Goal: Task Accomplishment & Management: Complete application form

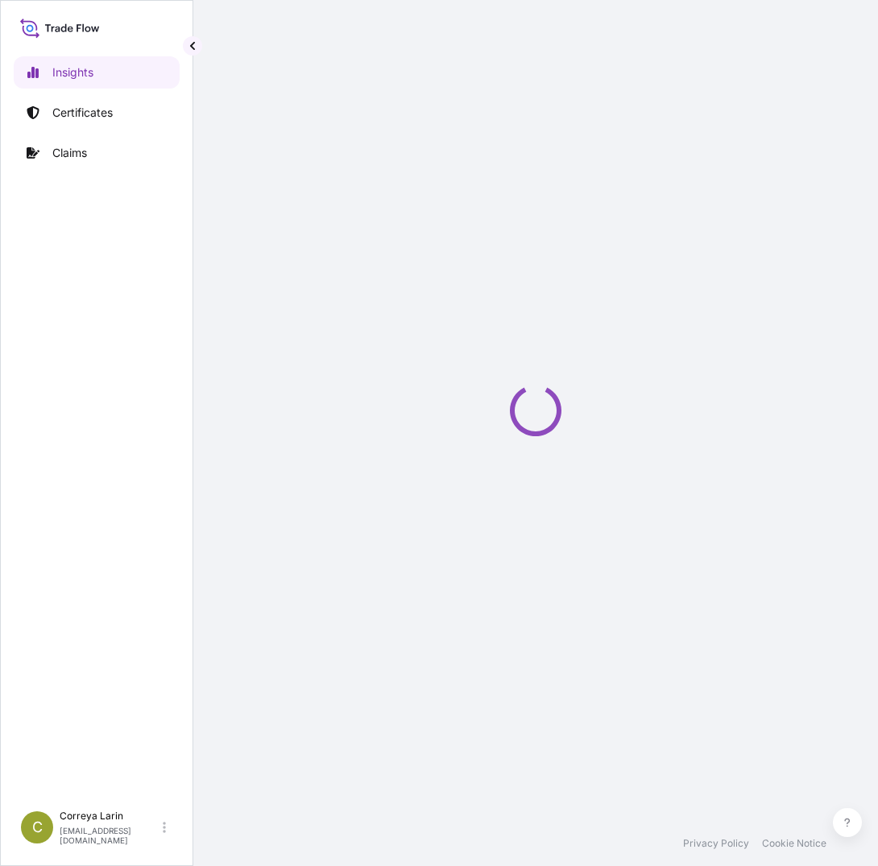
select select "2025"
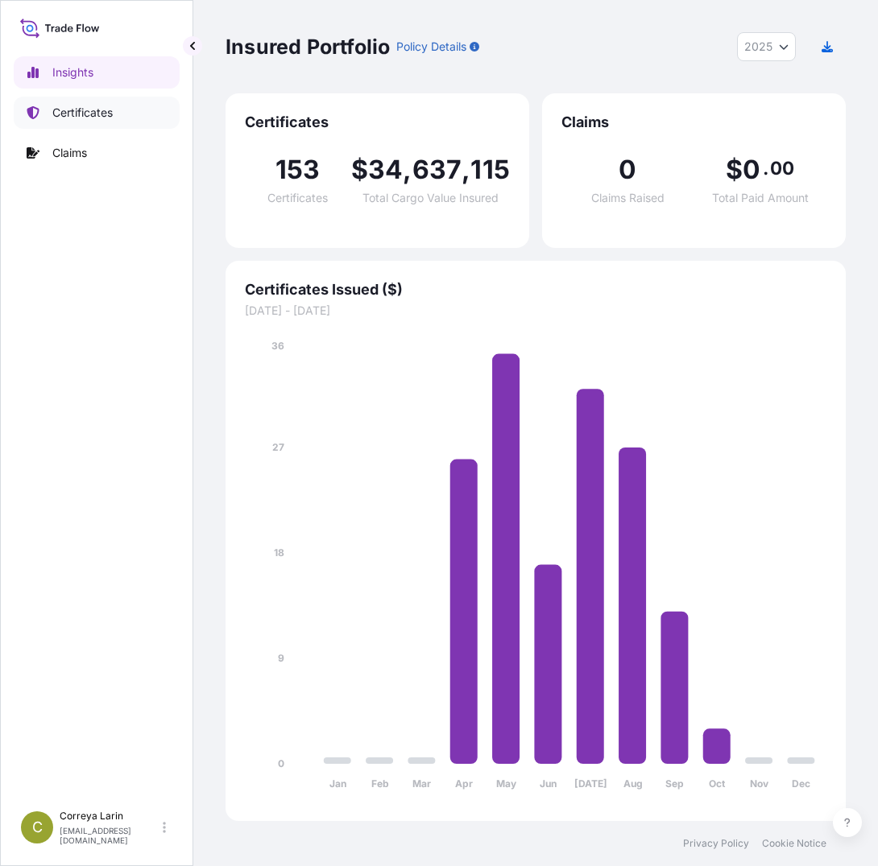
click at [98, 102] on link "Certificates" at bounding box center [97, 113] width 166 height 32
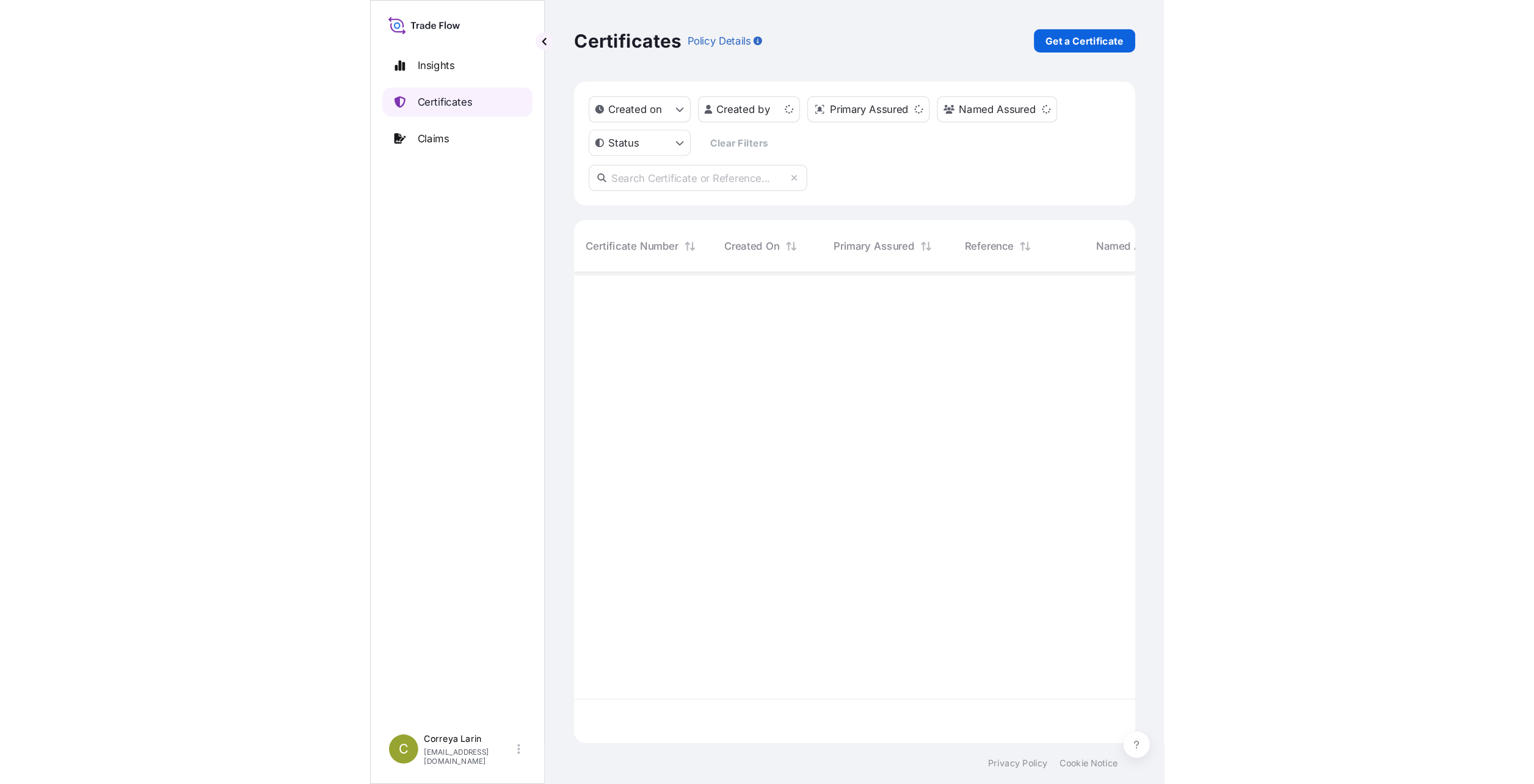
scroll to position [392, 461]
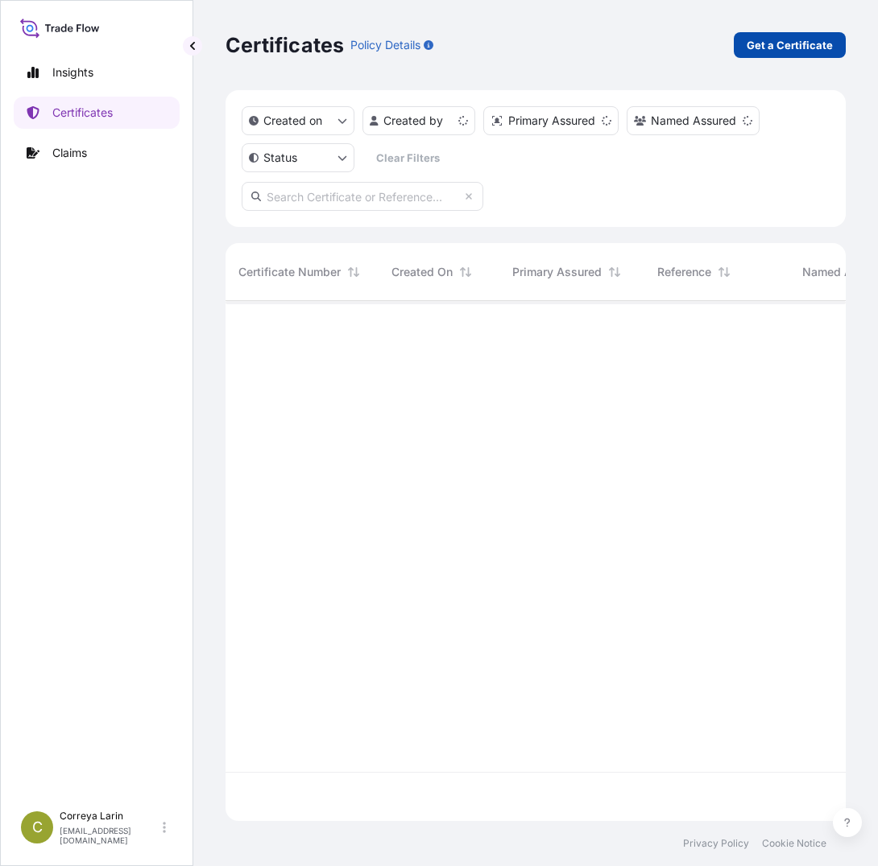
click at [770, 52] on p "Get a Certificate" at bounding box center [789, 45] width 86 height 16
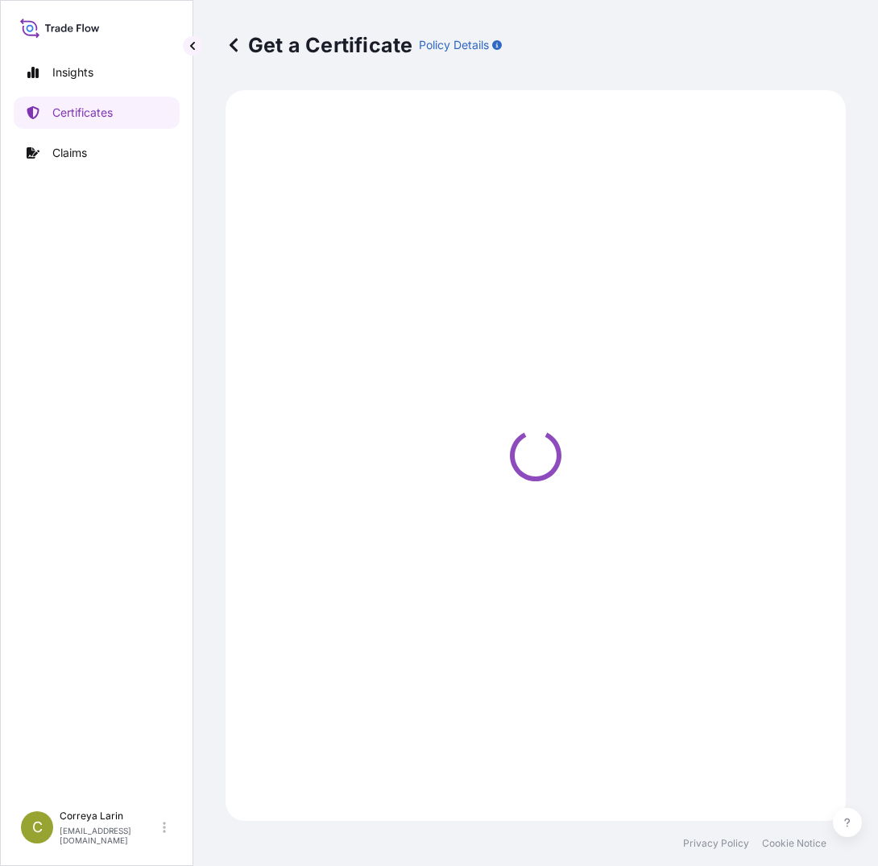
select select "Sea"
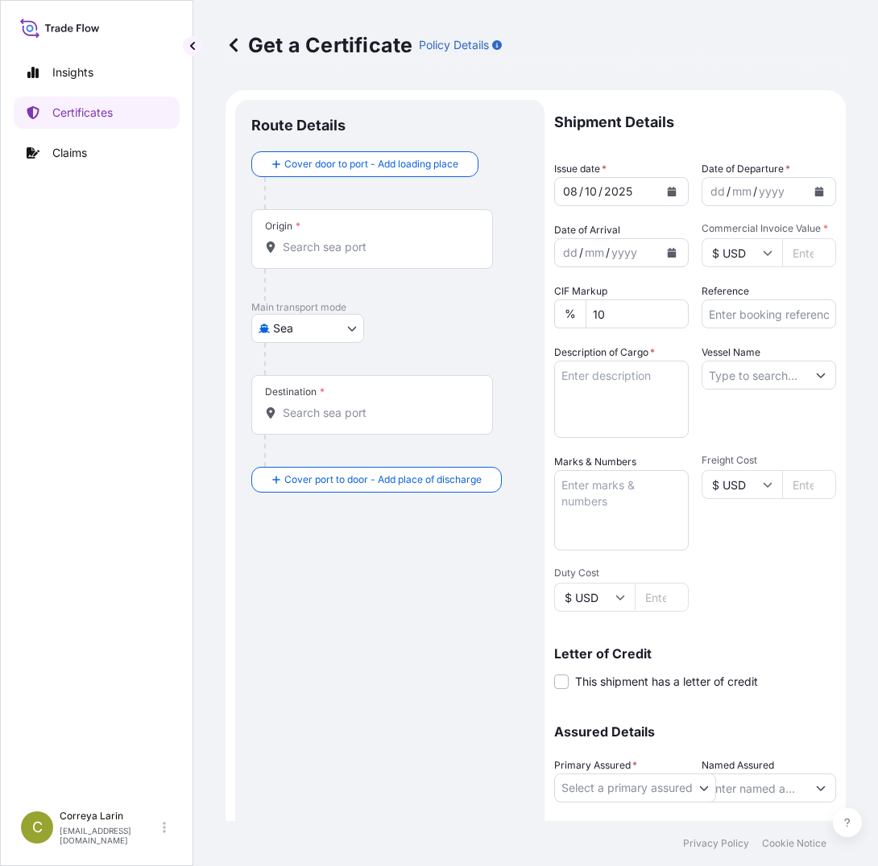
click at [723, 322] on input "Reference" at bounding box center [768, 313] width 134 height 29
paste input "81467114"
type input "81467114"
type input "1"
click at [801, 251] on input "1" at bounding box center [809, 252] width 54 height 29
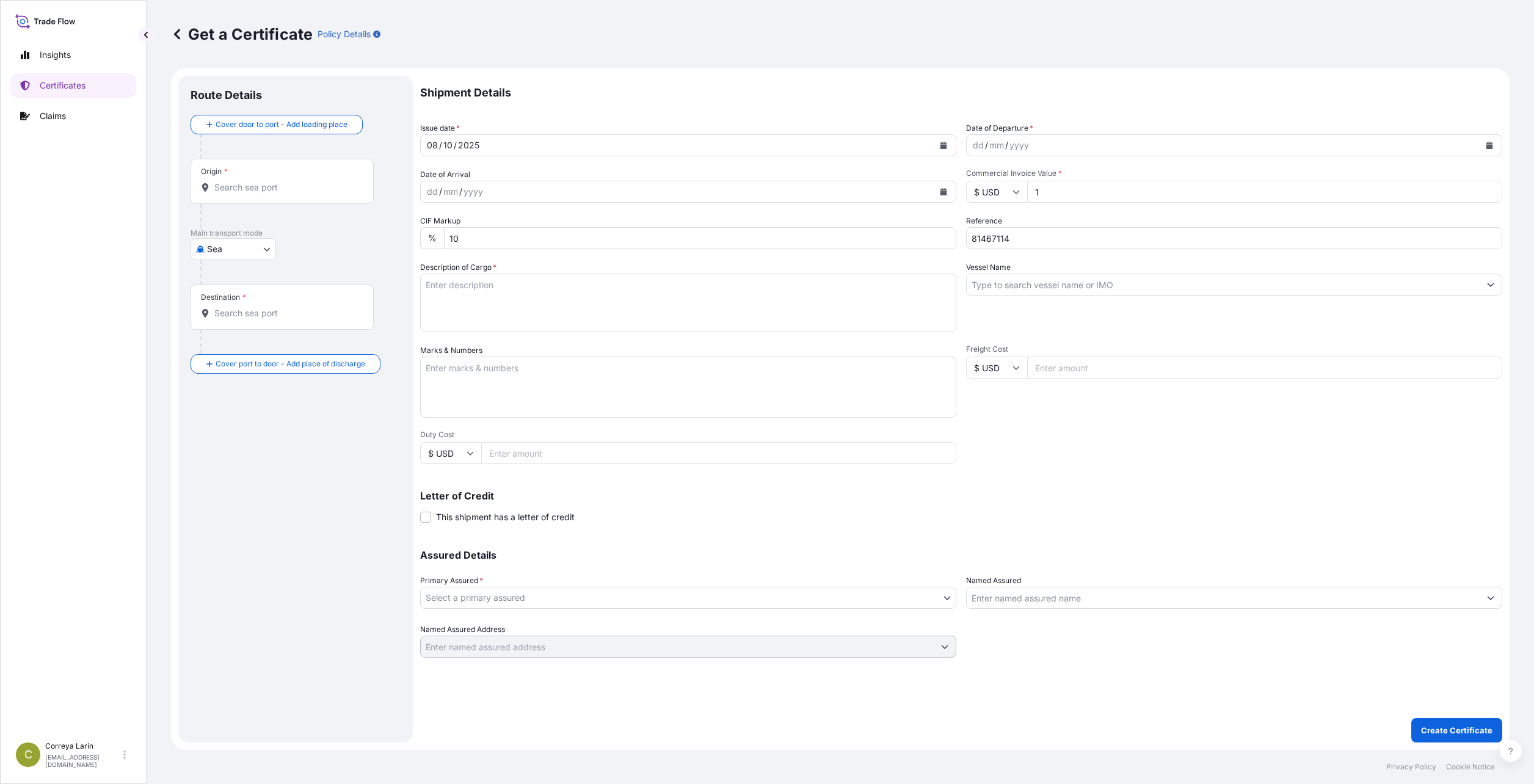
click at [665, 194] on input "1" at bounding box center [1265, 191] width 475 height 22
paste input "267300.00"
type input "267301"
click at [515, 146] on div "08 / 10 / 2025" at bounding box center [677, 145] width 513 height 22
click at [503, 146] on div "08 / 10 / 2025" at bounding box center [677, 145] width 513 height 22
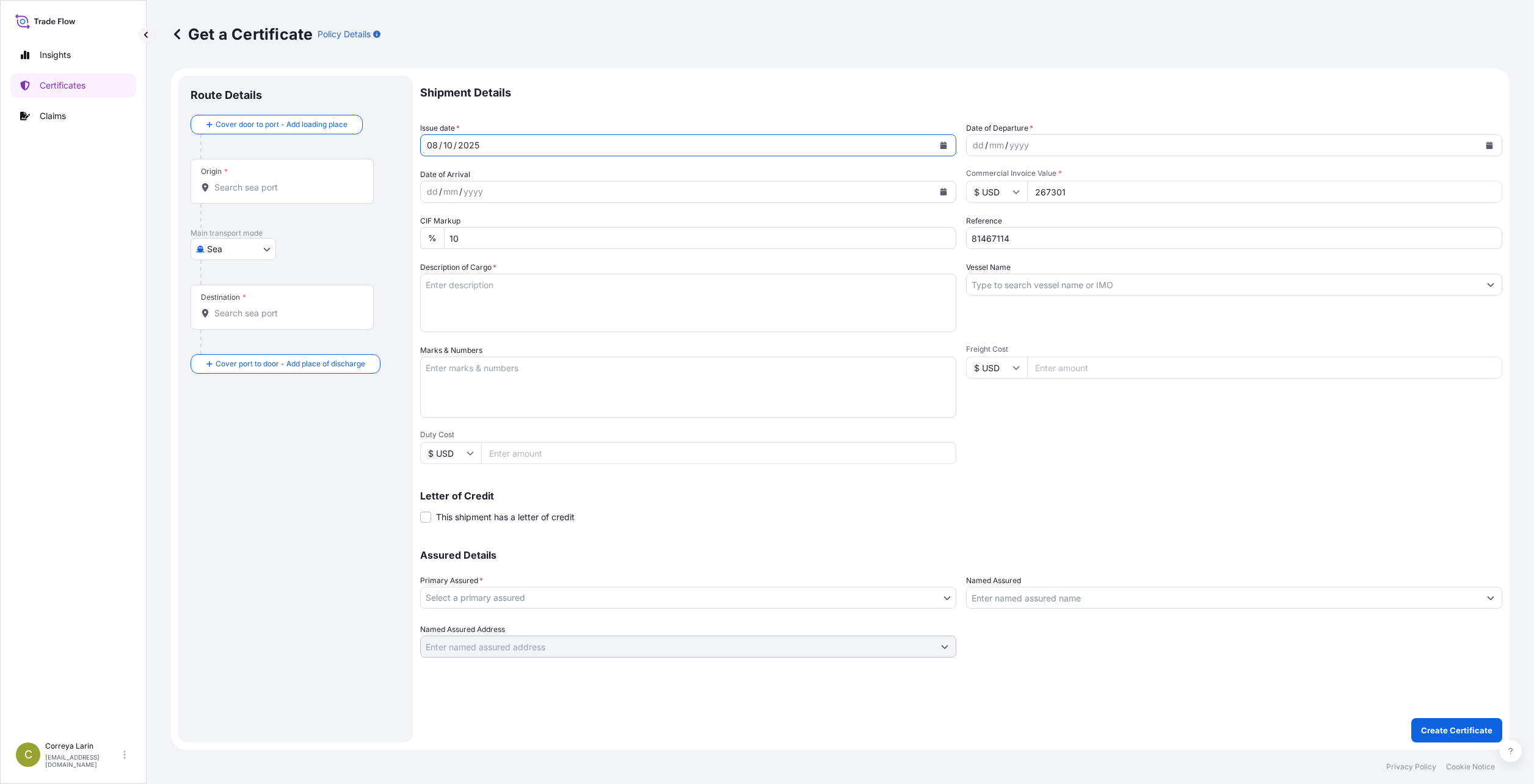
click at [665, 141] on button "Calendar" at bounding box center [944, 146] width 20 height 20
click at [579, 227] on div "5" at bounding box center [580, 225] width 22 height 22
click at [665, 142] on button "Calendar" at bounding box center [1490, 146] width 20 height 20
click at [665, 228] on div "5" at bounding box center [1127, 225] width 22 height 22
click at [259, 186] on input "Origin *" at bounding box center [287, 187] width 144 height 12
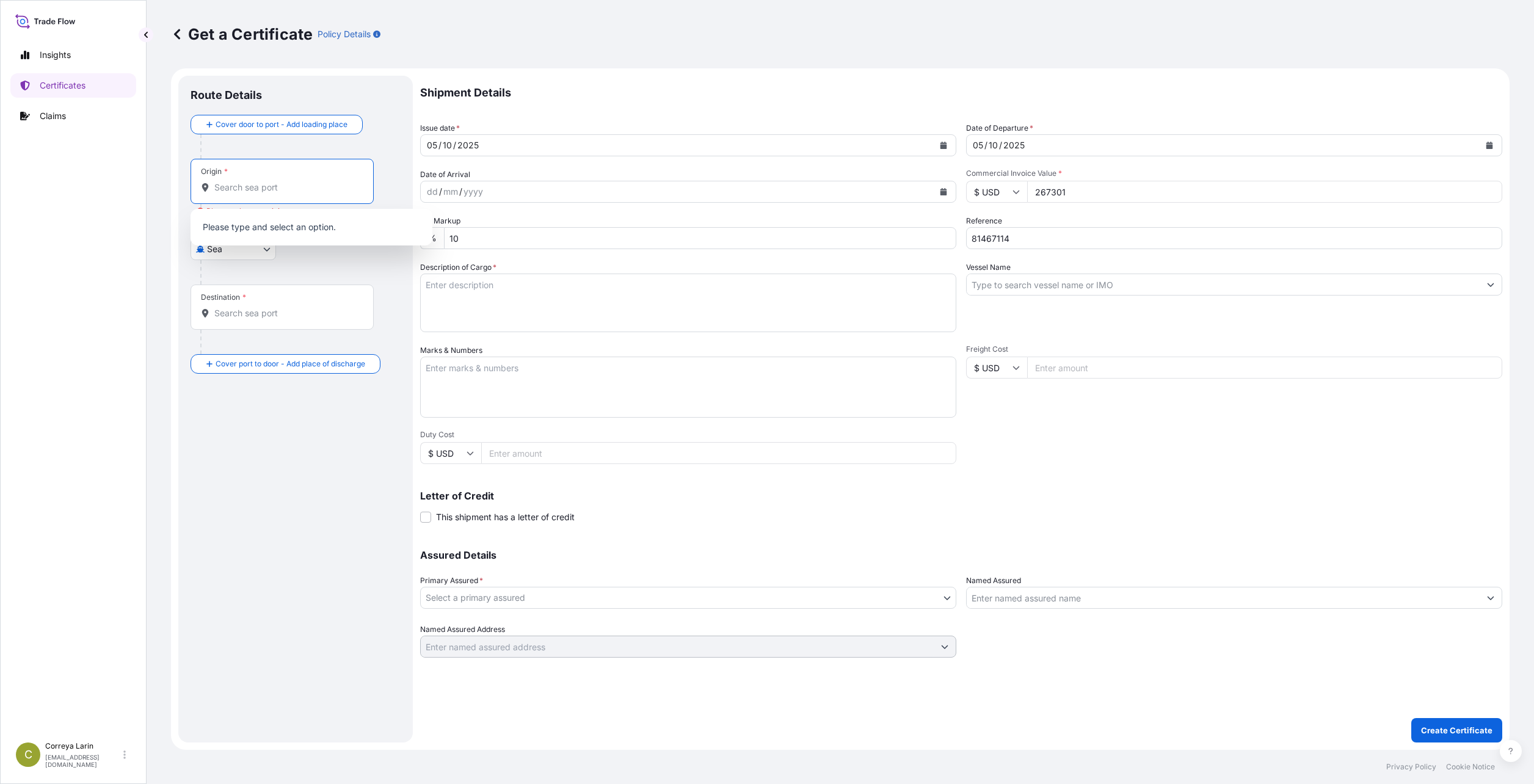
click at [237, 311] on input "Destination *" at bounding box center [287, 313] width 144 height 12
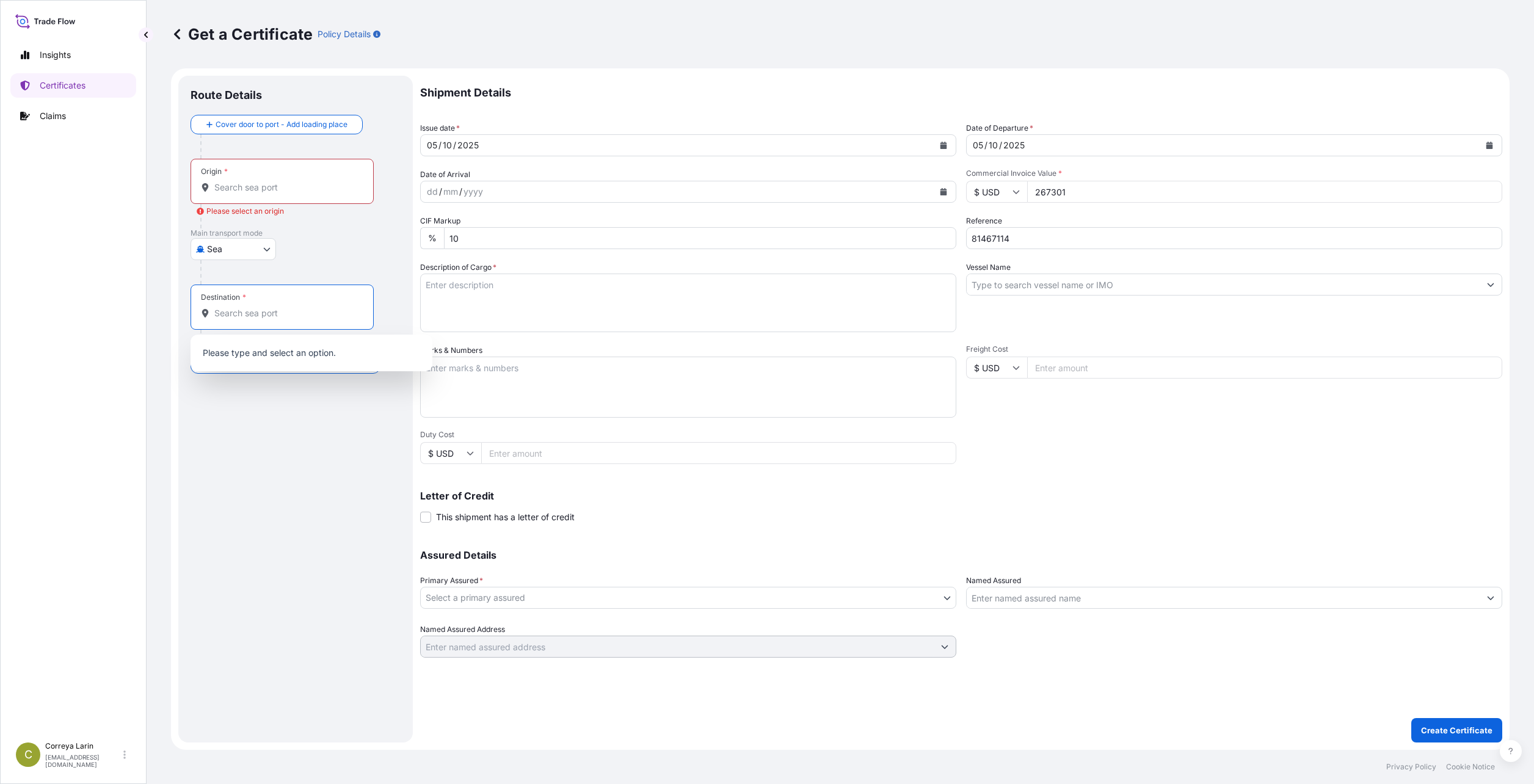
paste input "ALEXANDRIA, EGYPT"
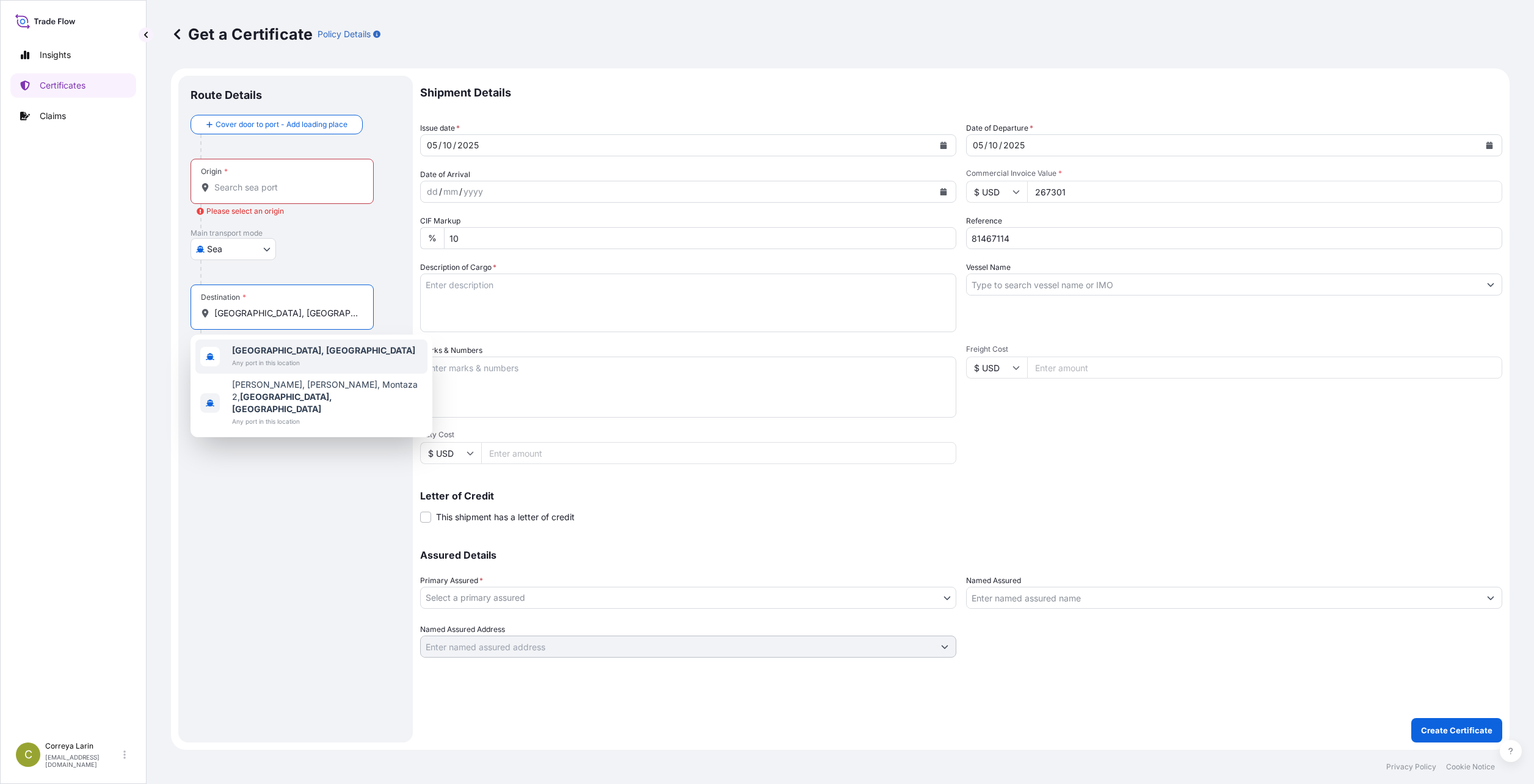
click at [291, 365] on span "Any port in this location" at bounding box center [324, 362] width 184 height 12
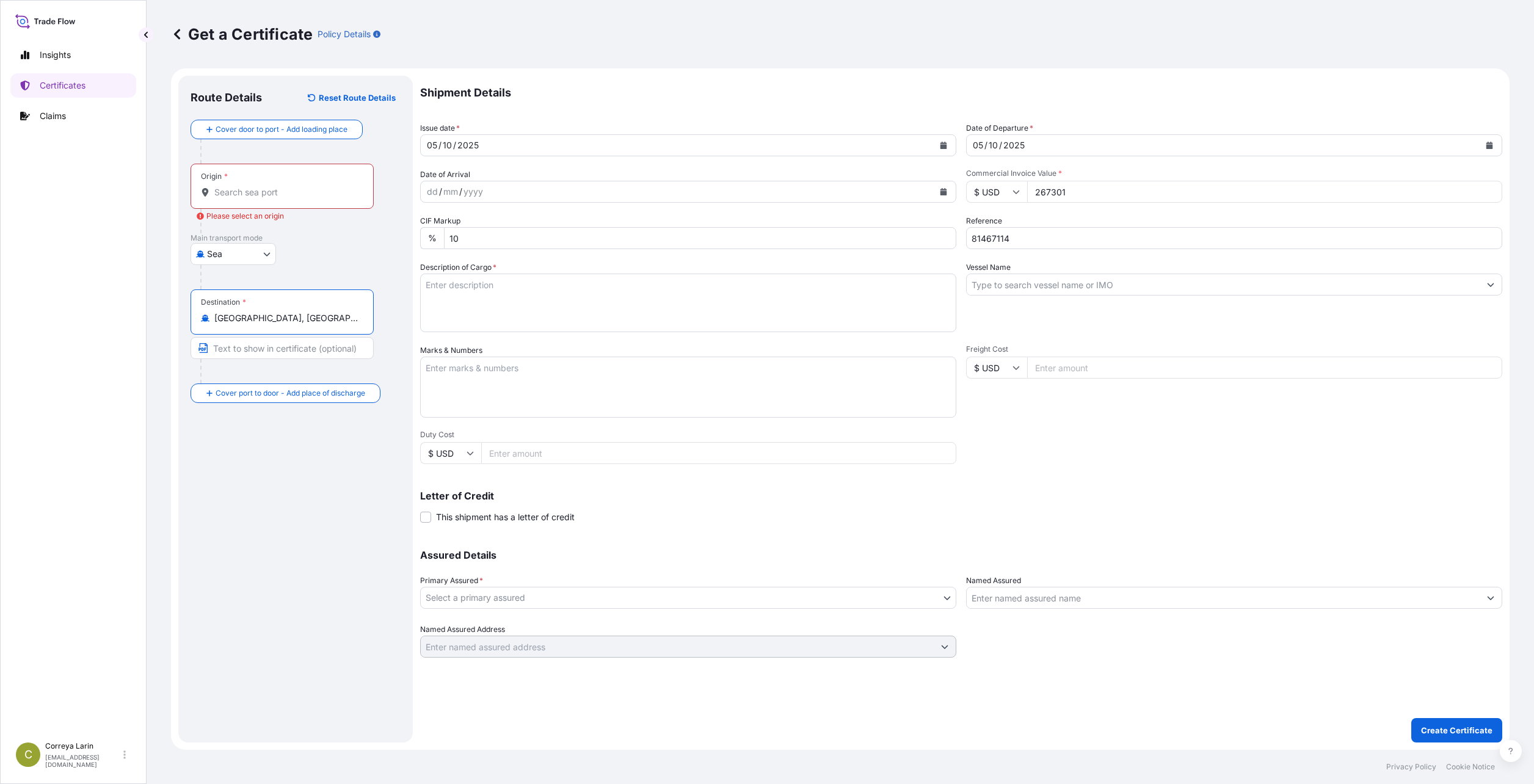
type input "Alexandria, Egypt"
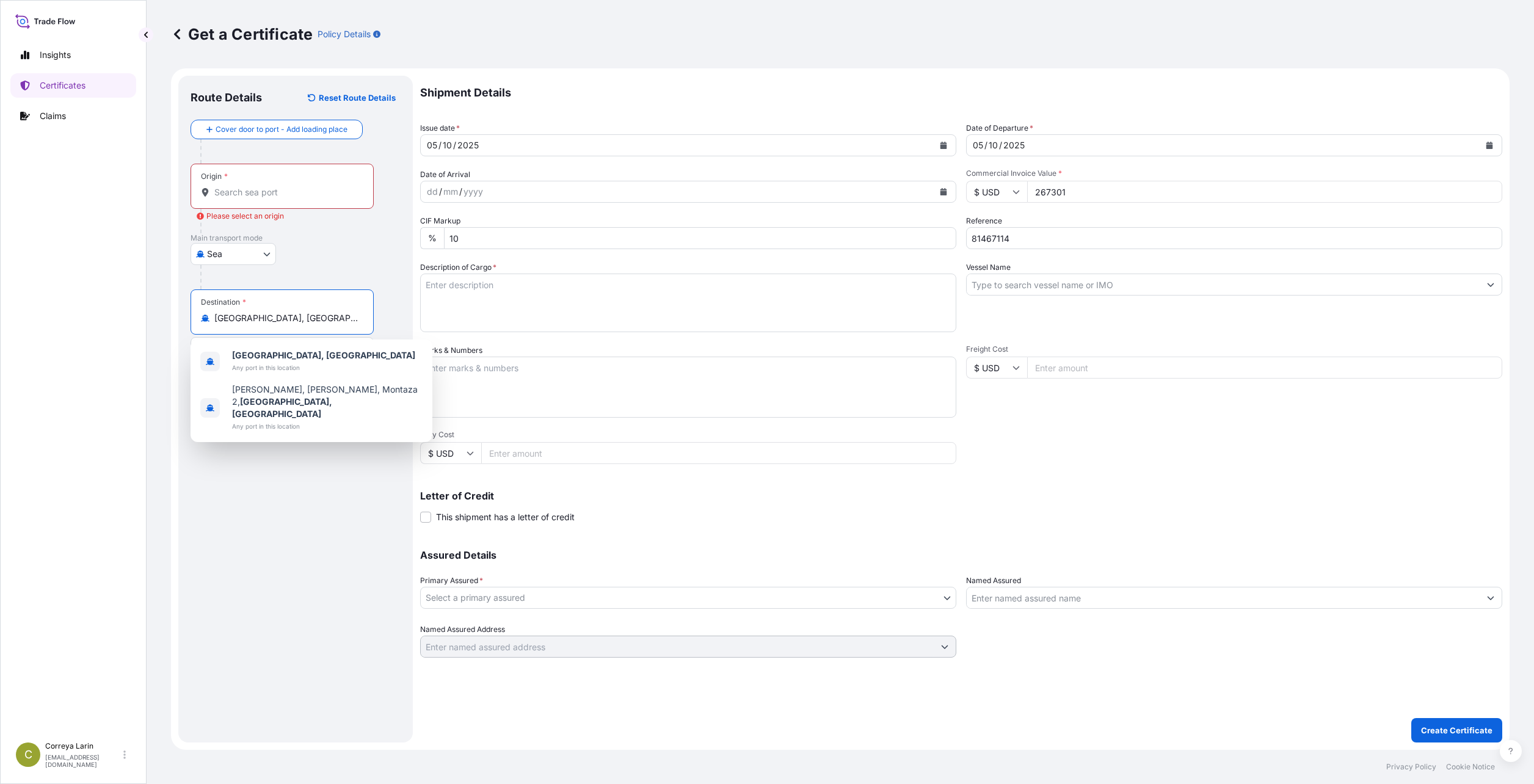
click at [236, 196] on input "Origin * Please select an origin" at bounding box center [287, 193] width 144 height 12
paste input "AL JUBAIL SAUDI ARABIA"
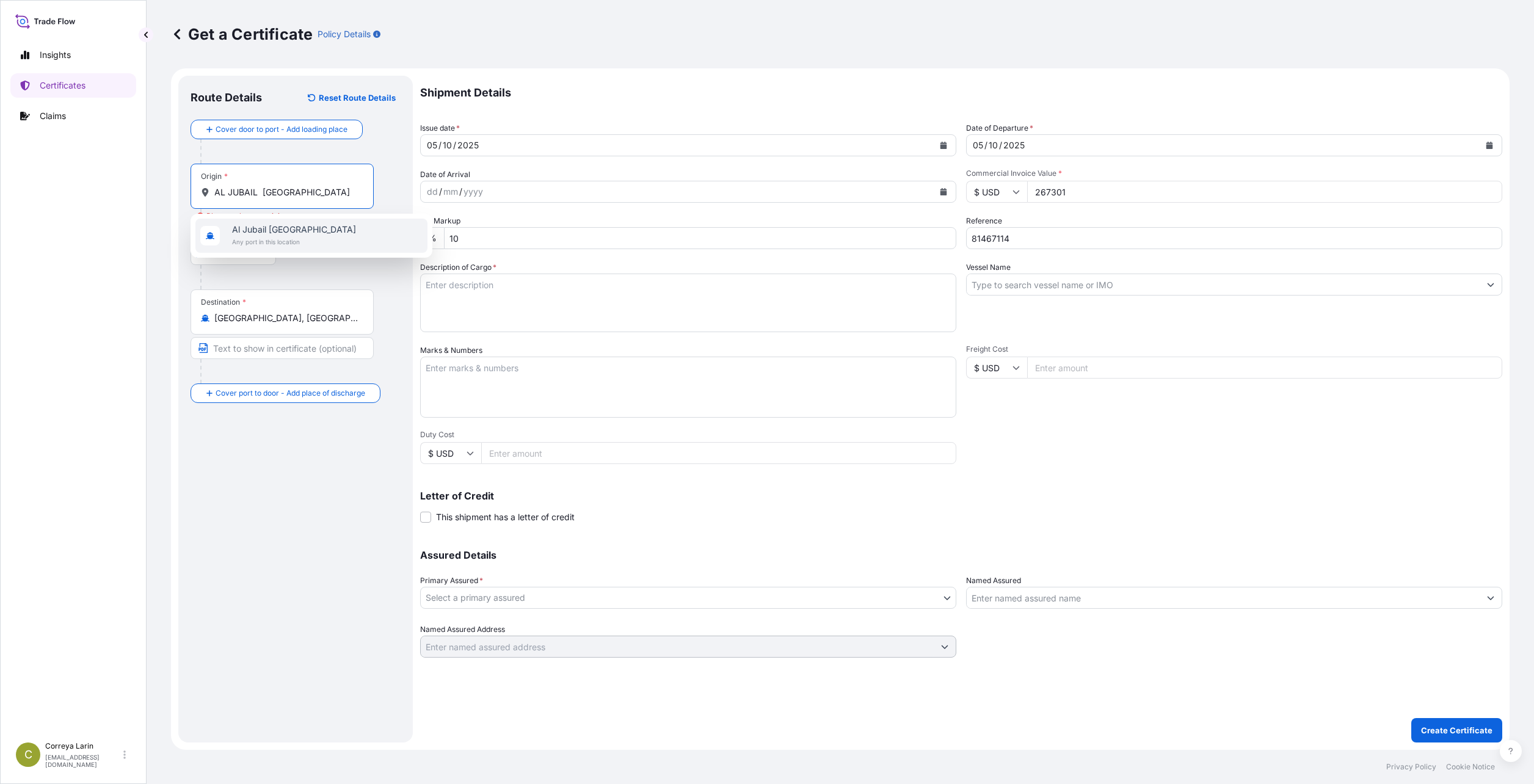
click at [262, 226] on span "Al Jubail Saudi Arabia" at bounding box center [294, 230] width 124 height 12
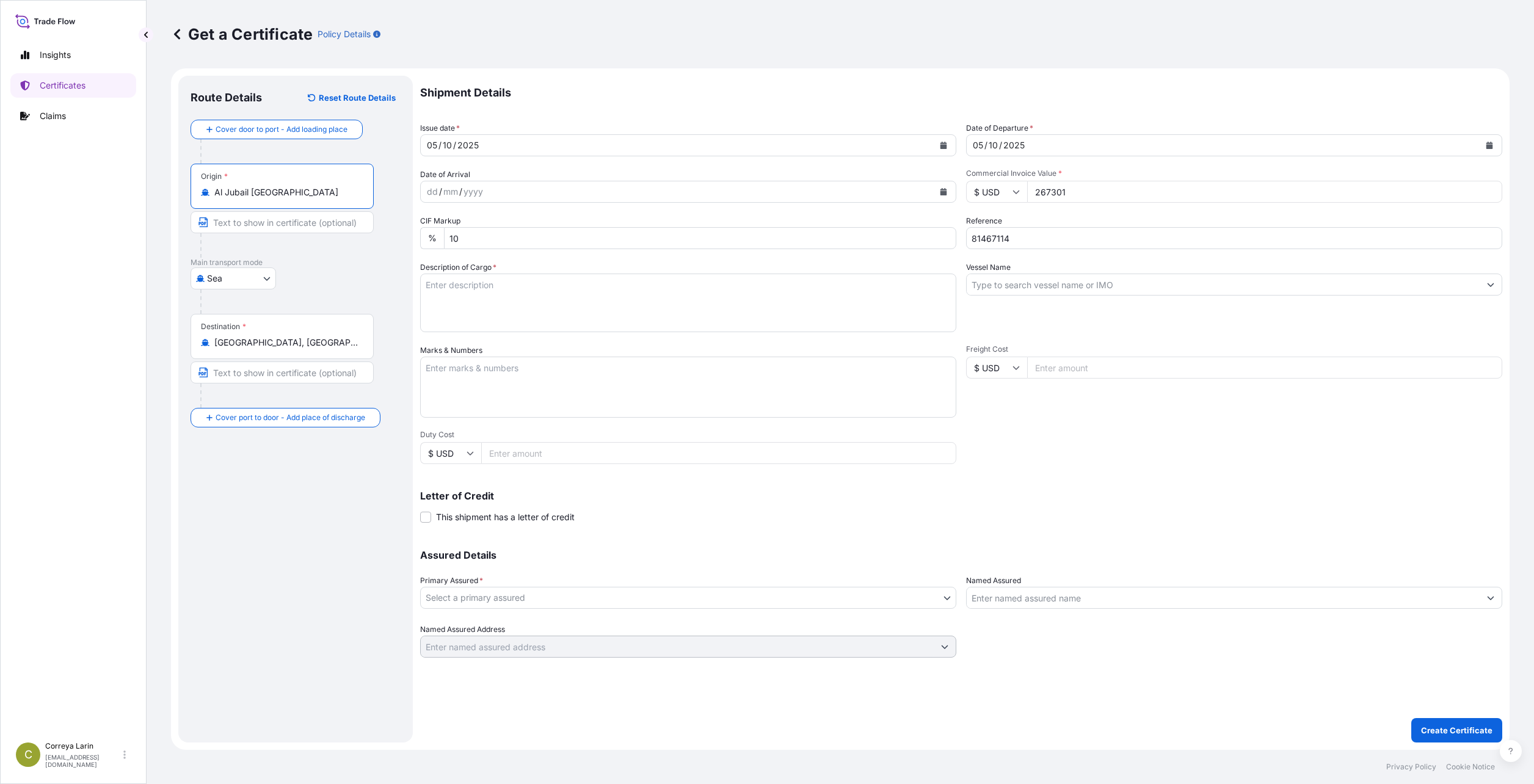
type input "Al Jubail Saudi Arabia"
click at [544, 290] on textarea "Description of Cargo *" at bounding box center [688, 303] width 536 height 58
click at [538, 288] on textarea "Description of Cargo *" at bounding box center [688, 303] width 536 height 58
paste textarea "12 X 40 FT CONTAINER CONTAINING: 297.000 MT MARLEX HIGH DENSITY POLYETHYLENE RE…"
paste textarea "ACID NUMBER: 2861191102025090050 IMPORTER TAXATION NUMBER: 286119110 EXPORTER R…"
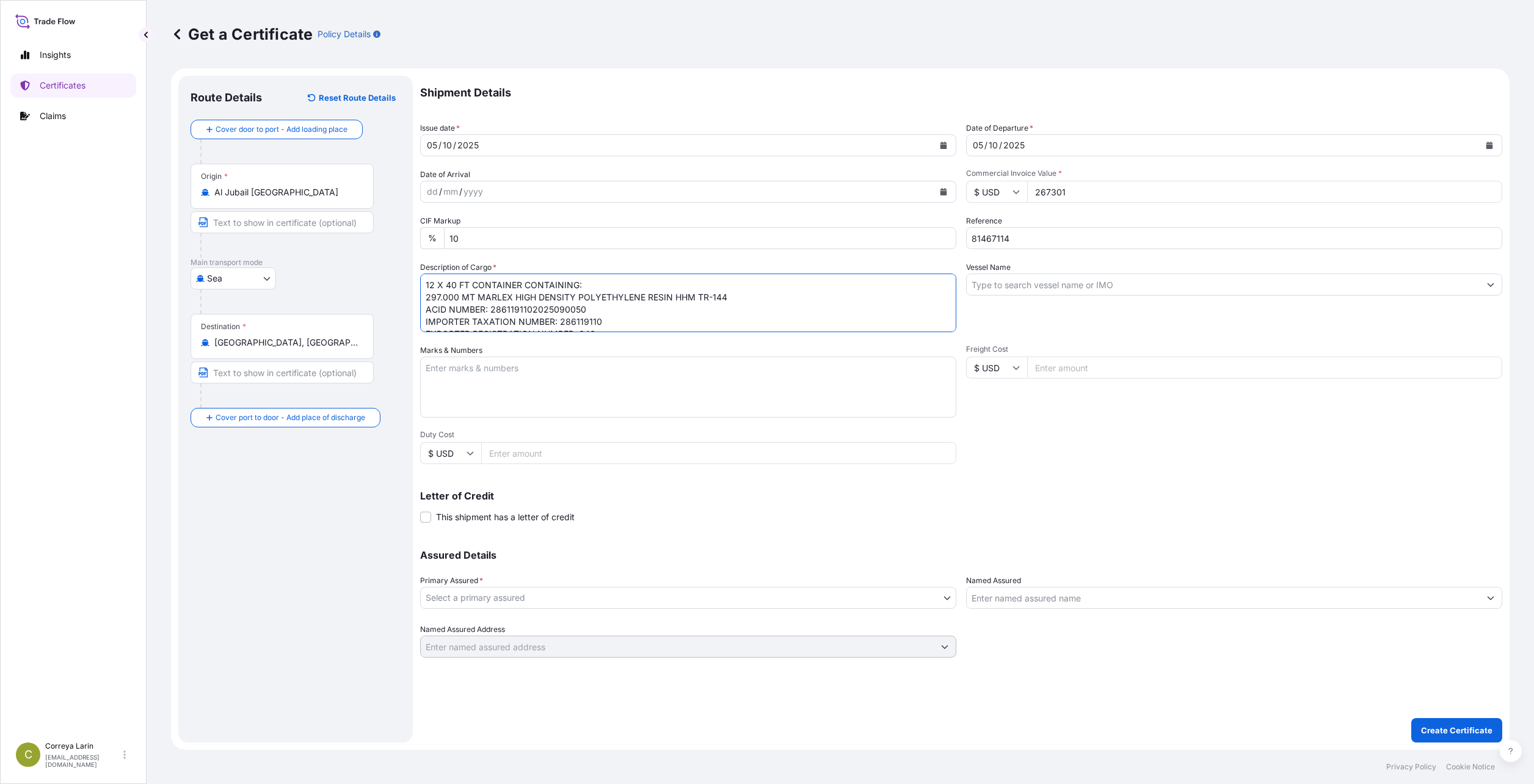
scroll to position [20, 0]
type textarea "12 X 40 FT CONTAINER CONTAINING: 297.000 MT MARLEX HIGH DENSITY POLYETHYLENE RE…"
click at [595, 380] on textarea "Marks & Numbers" at bounding box center [688, 387] width 536 height 61
paste textarea "HYMA PLASTIC HYMA FOAM S.A.E 22, HADAEQ EL OBOUR , SALAH SALEEM ST., NASR CITY,…"
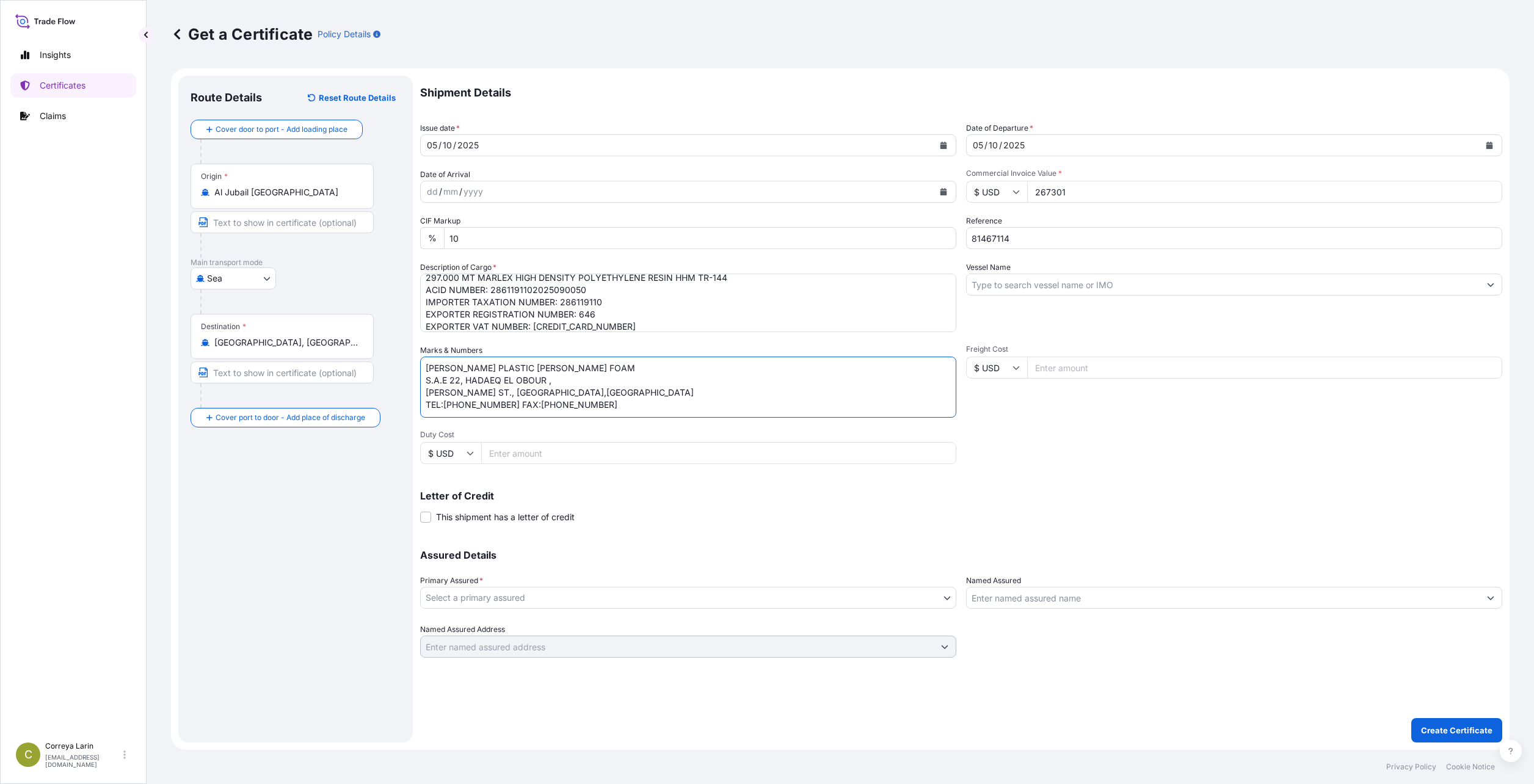
type textarea "HYMA PLASTIC HYMA FOAM S.A.E 22, HADAEQ EL OBOUR , SALAH SALEEM ST., NASR CITY,…"
click at [665, 282] on input "Vessel Name" at bounding box center [1223, 284] width 513 height 22
paste input "GULF BARAKAH 540S"
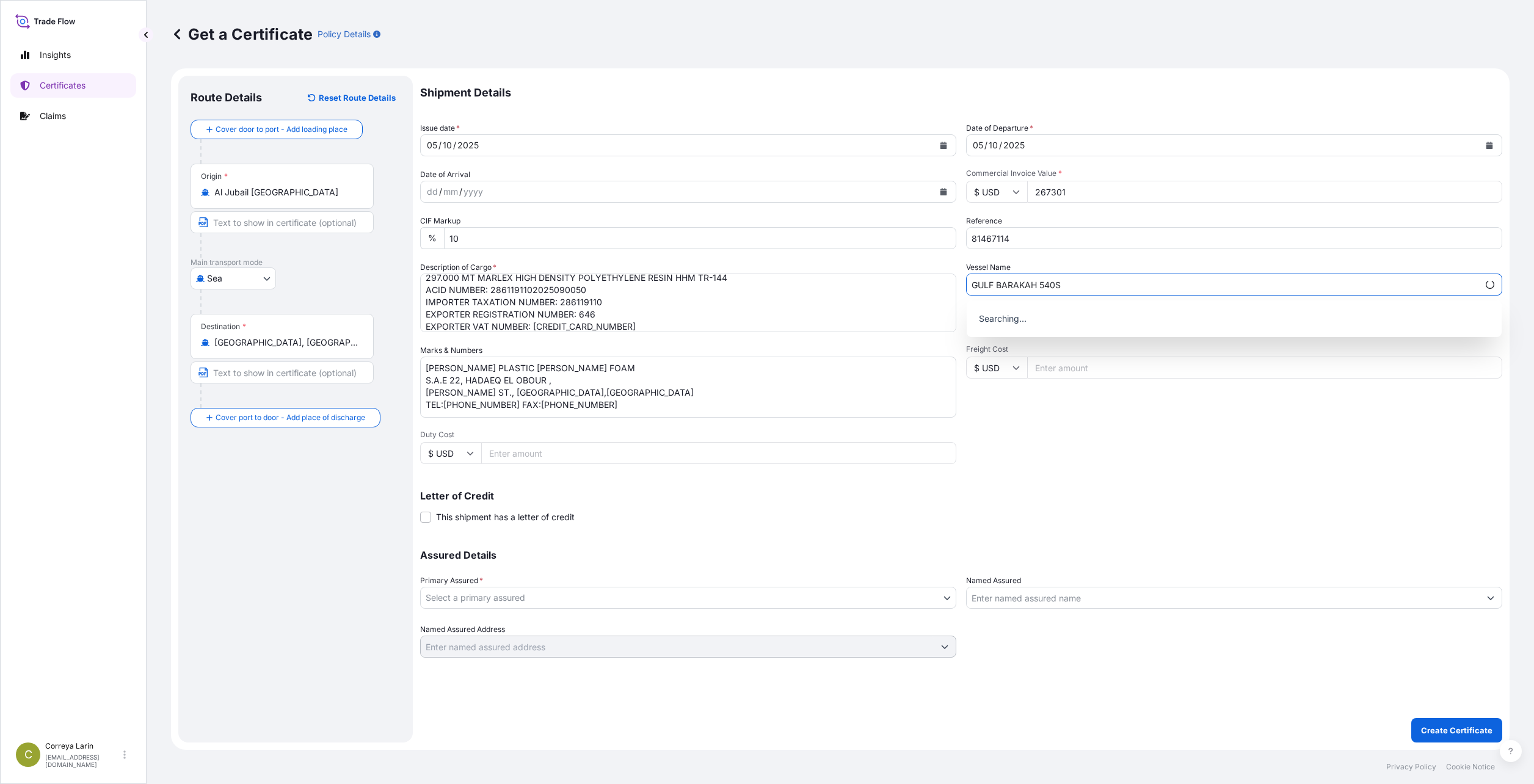
type input "GULF BARAKAH 540S"
click at [518, 600] on body "0 options available. 0 options available. 1 option available. Insights Certific…" at bounding box center [767, 392] width 1534 height 784
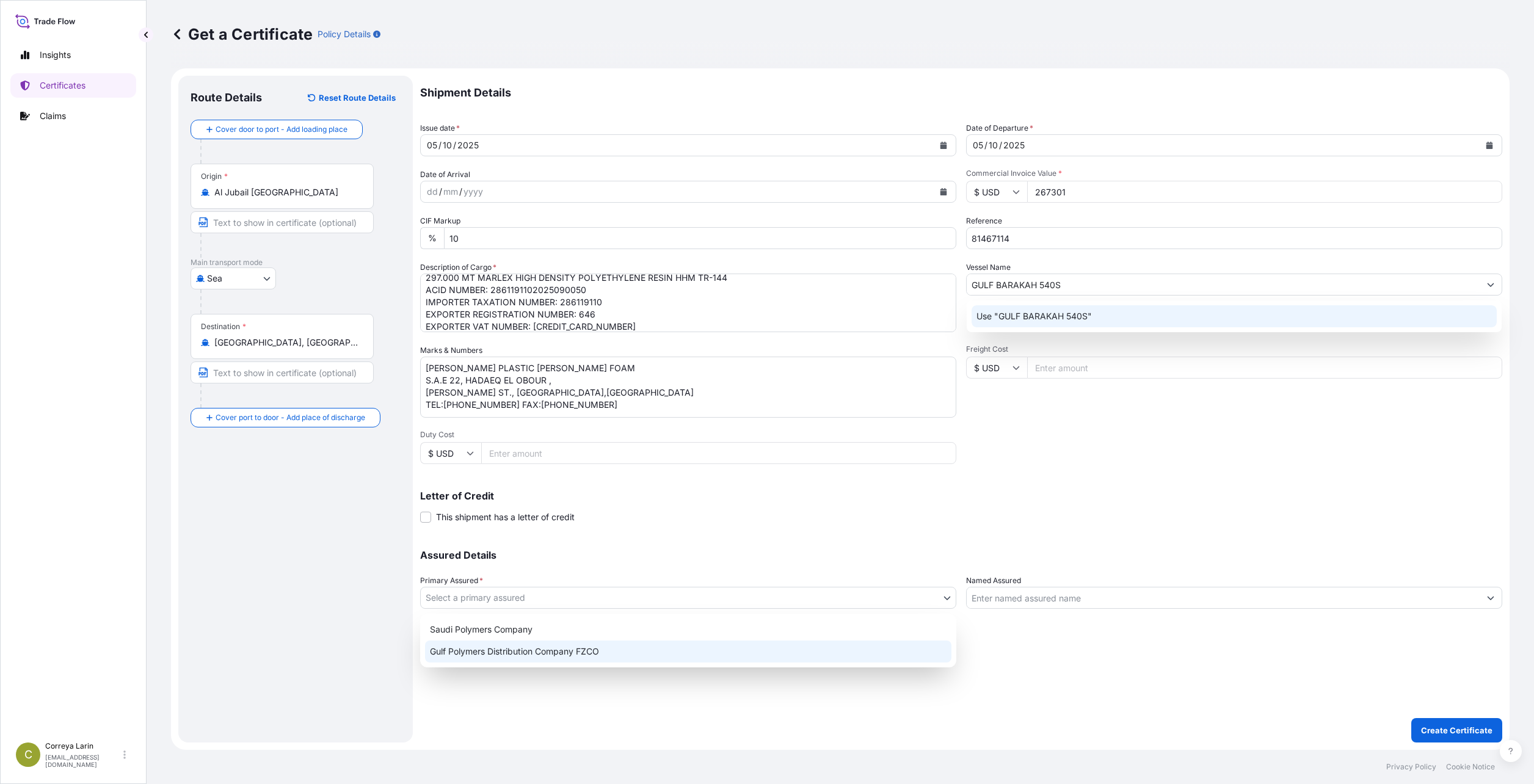
click at [519, 647] on div "Gulf Polymers Distribution Company FZCO" at bounding box center [688, 651] width 527 height 22
select select "31643"
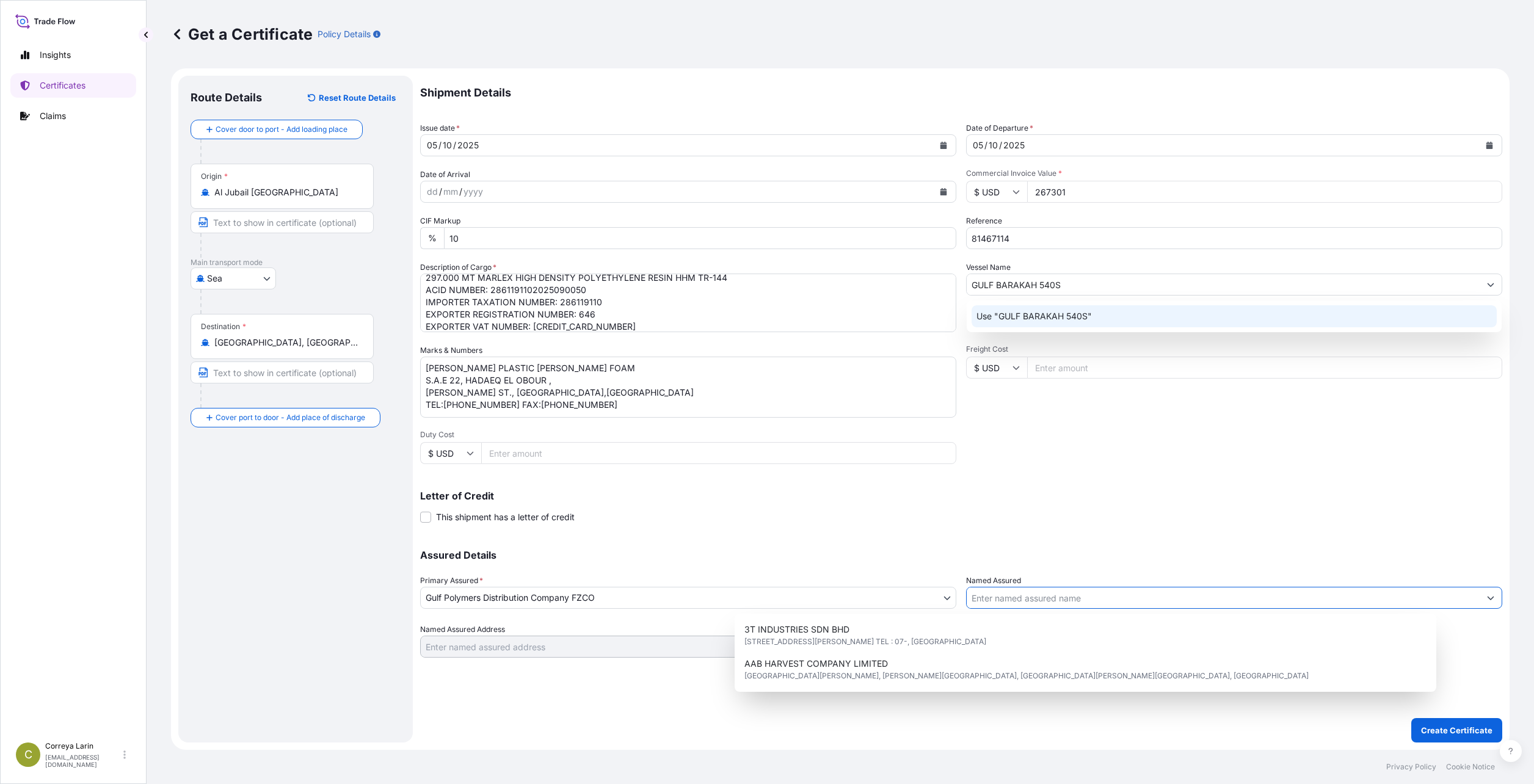
click at [665, 603] on input "Named Assured" at bounding box center [1223, 597] width 513 height 22
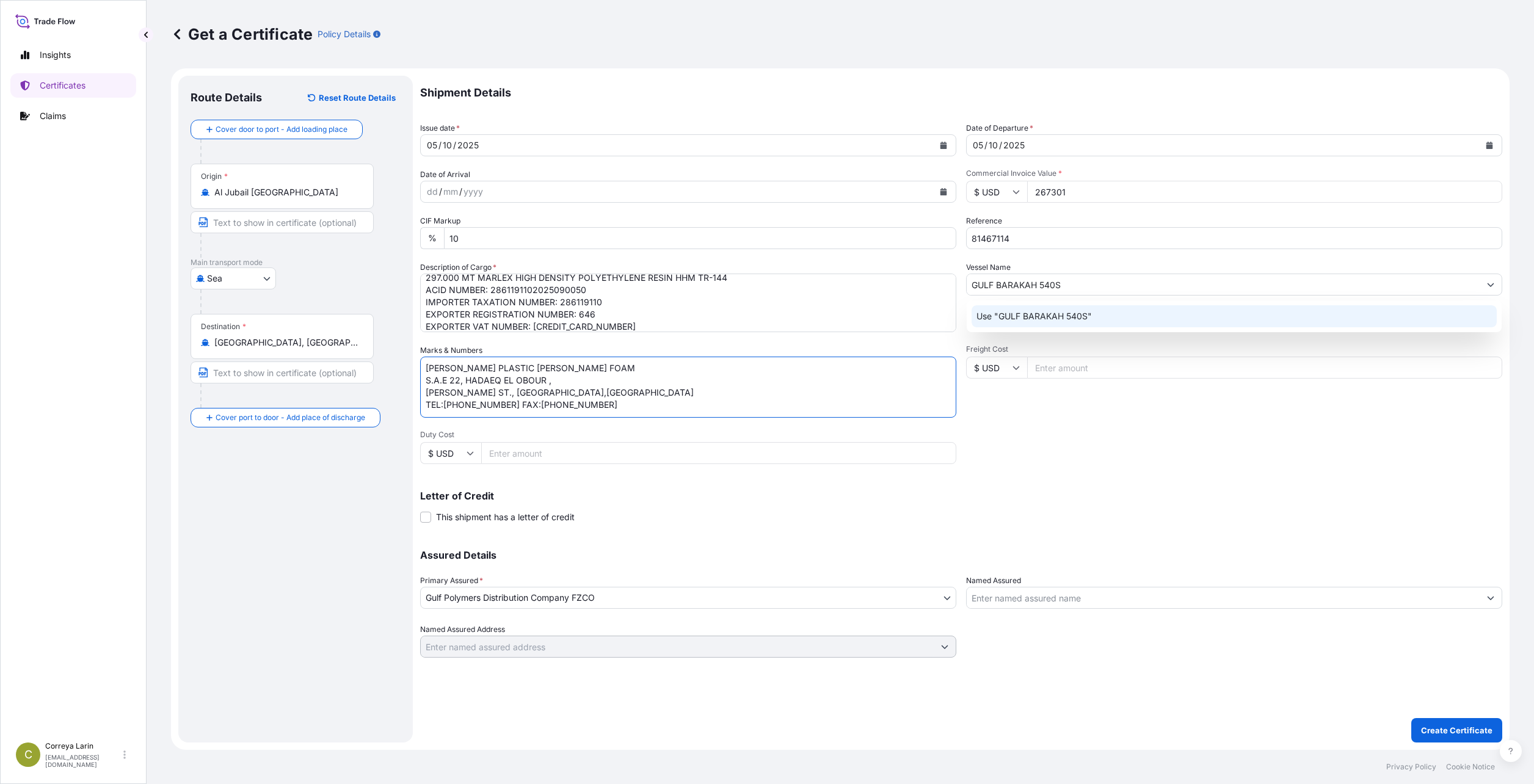
drag, startPoint x: 551, startPoint y: 365, endPoint x: 420, endPoint y: 358, distance: 131.2
click at [420, 358] on div "Marks & Numbers HYMA PLASTIC HYMA FOAM S.A.E 22, HADAEQ EL OBOUR , SALAH SALEEM…" at bounding box center [688, 381] width 536 height 74
click at [665, 596] on input "Named Assured" at bounding box center [1223, 597] width 513 height 22
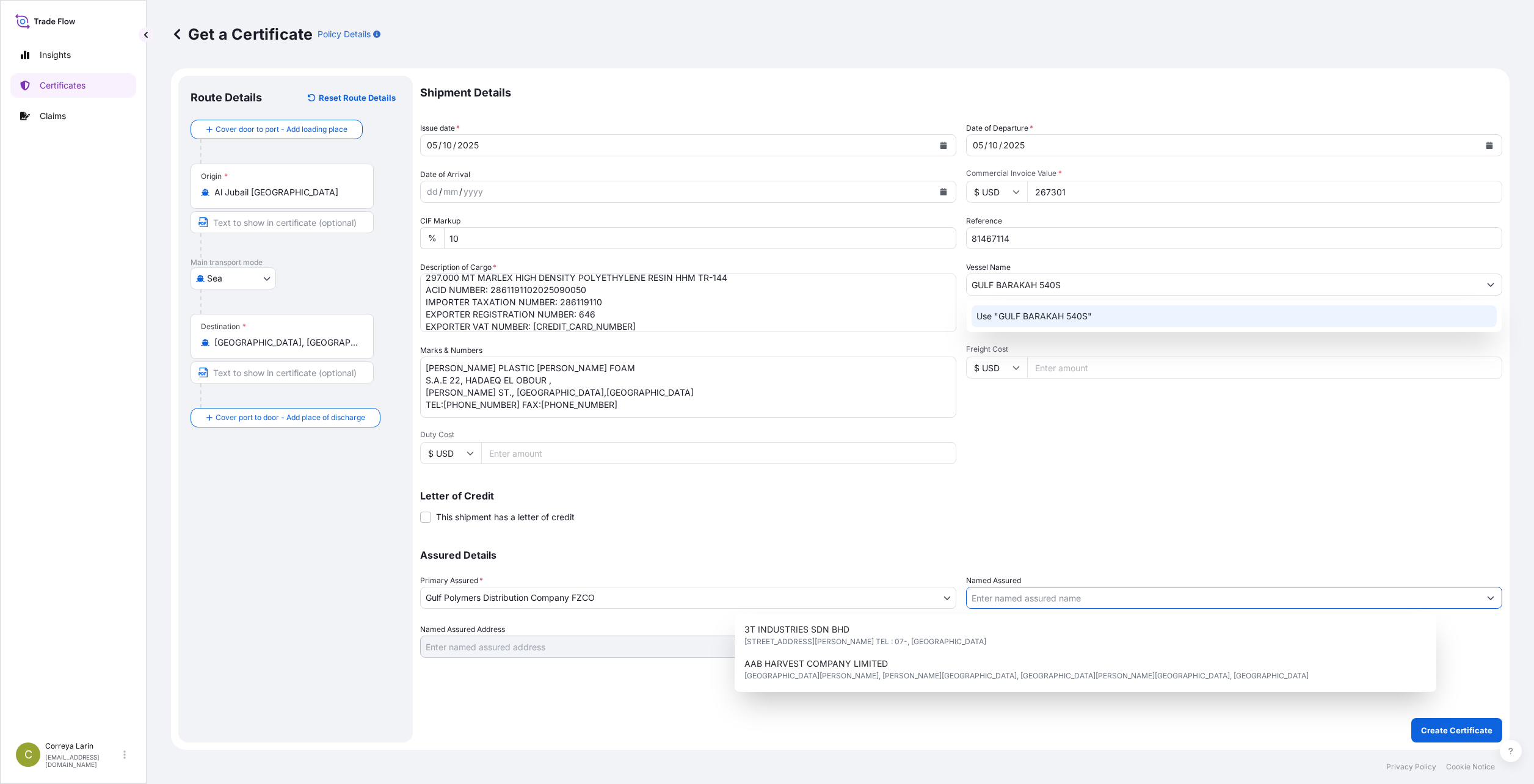
paste input "HYMA PLASTIC HYMA FOAM"
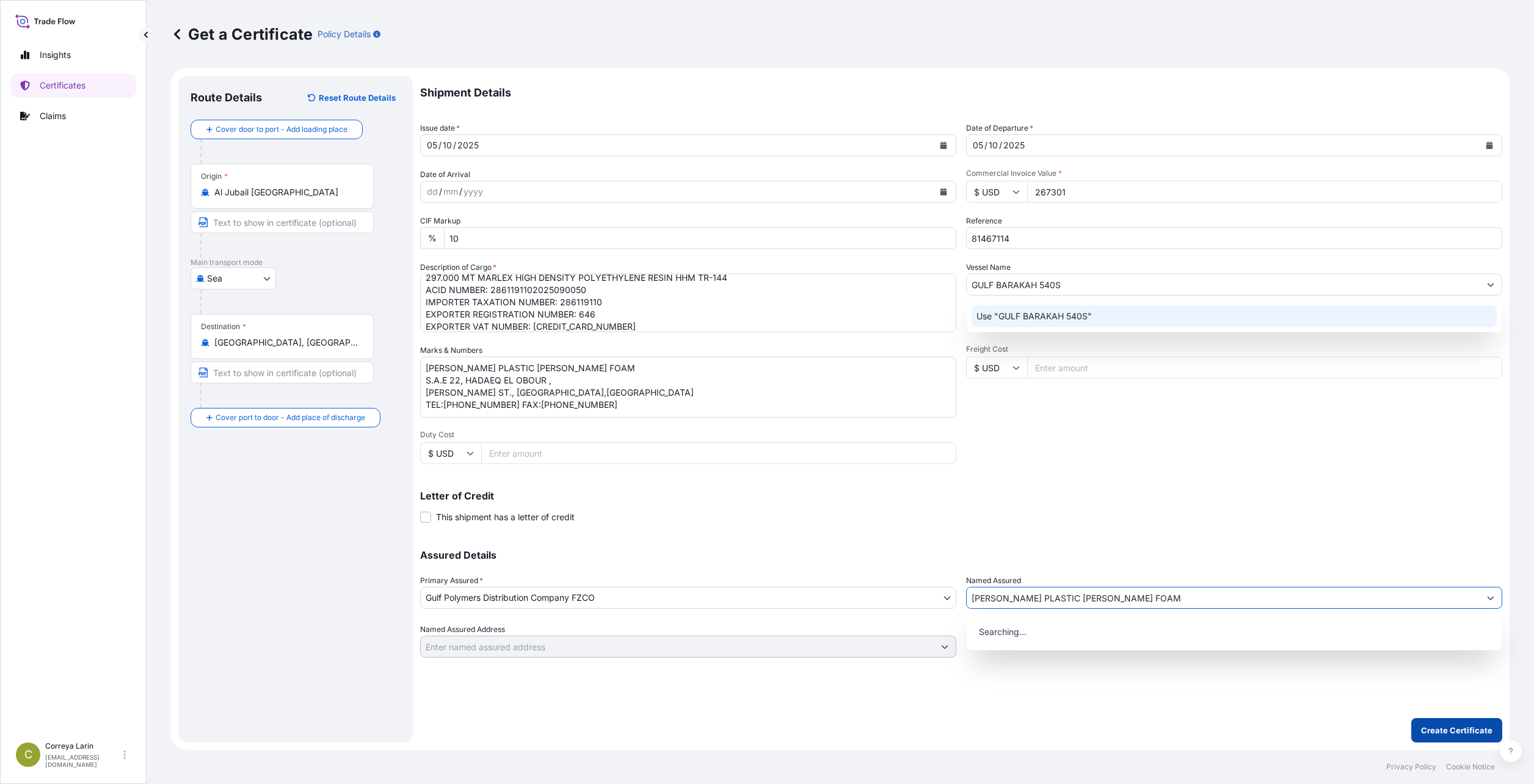
type input "HYMA PLASTIC HYMA FOAM"
click at [665, 656] on p "Create Certificate" at bounding box center [1457, 730] width 71 height 12
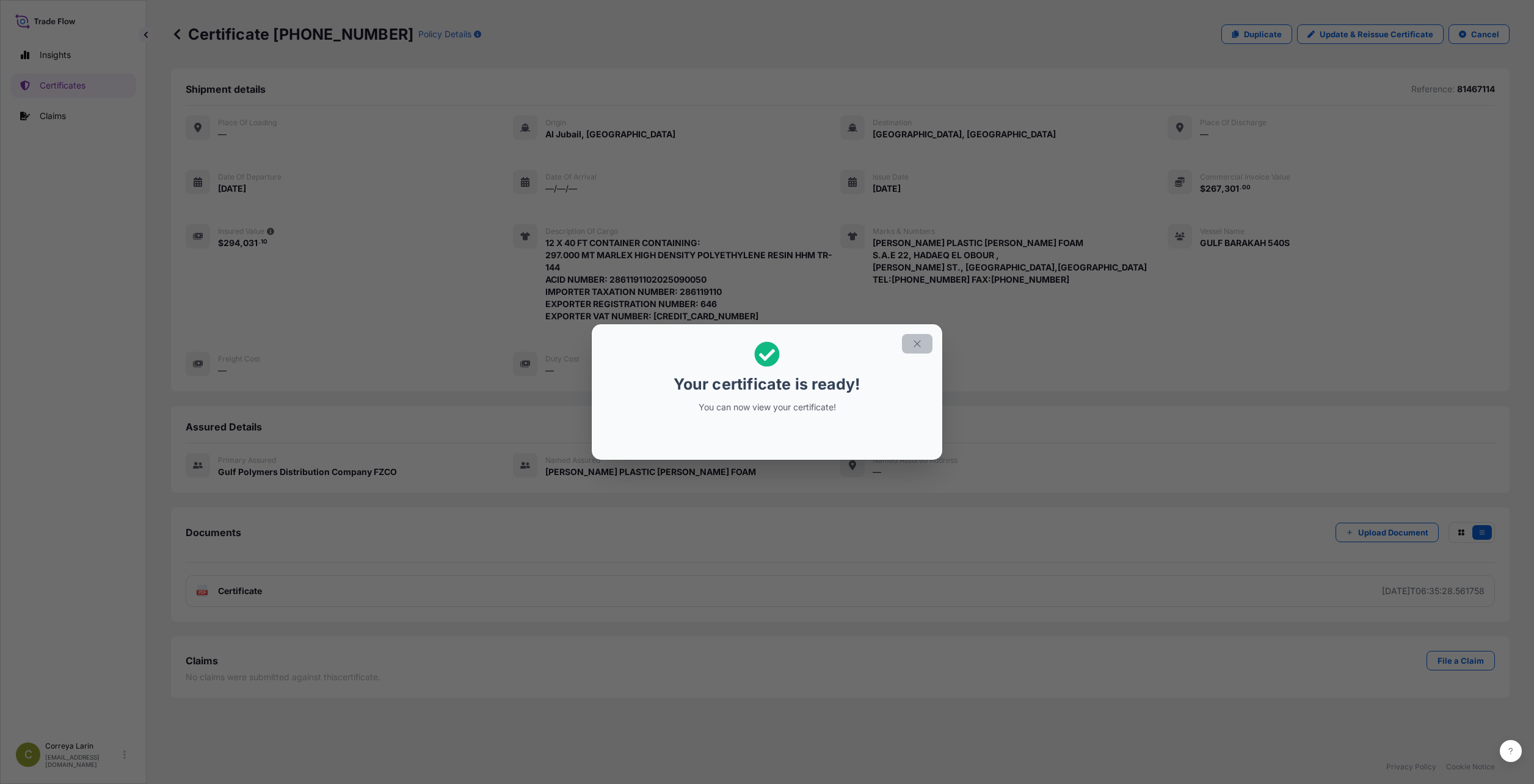
click at [665, 347] on icon "button" at bounding box center [917, 343] width 11 height 11
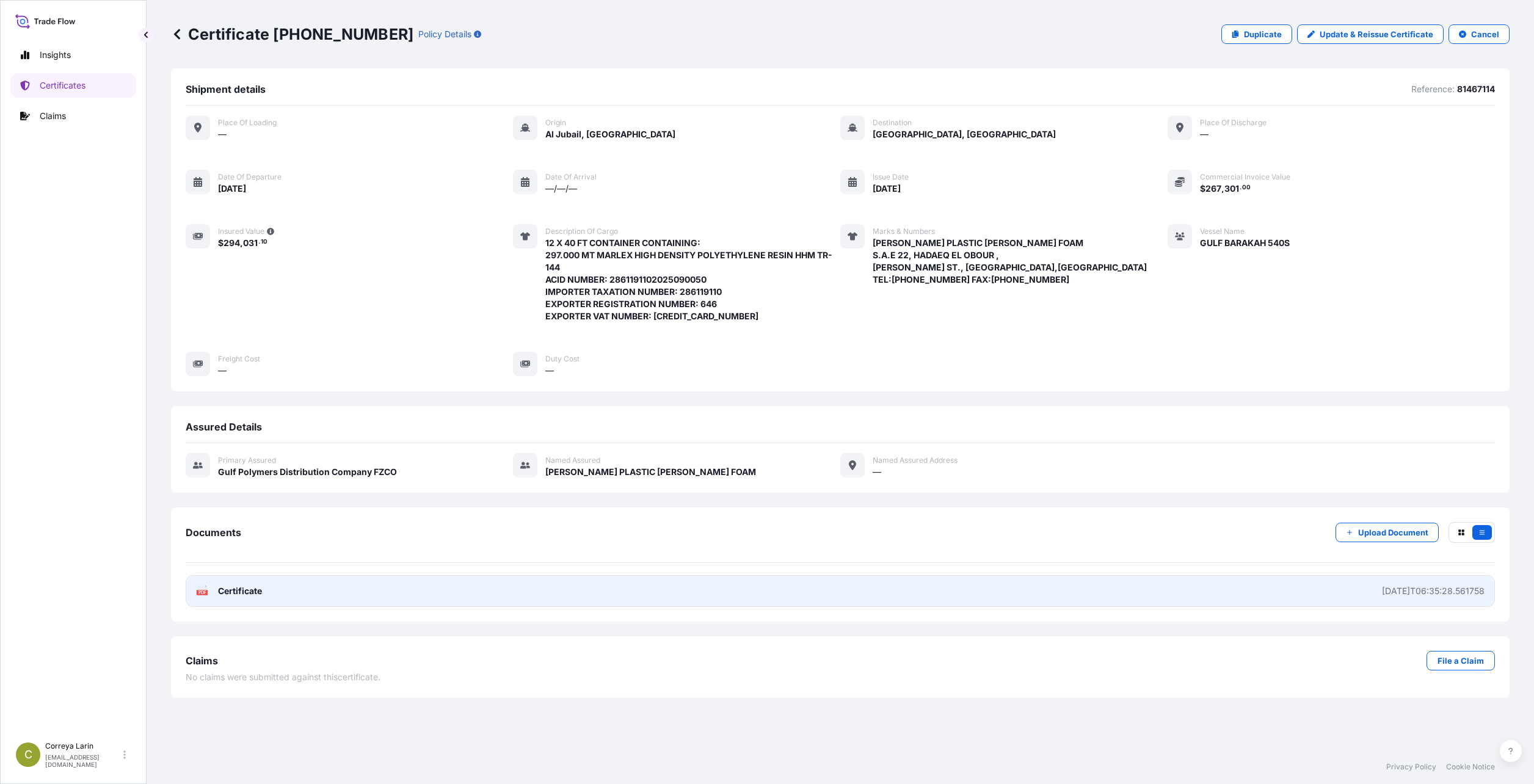
click at [665, 594] on div "2025-10-08T06:35:28.561758" at bounding box center [1433, 591] width 102 height 12
